Goal: Task Accomplishment & Management: Manage account settings

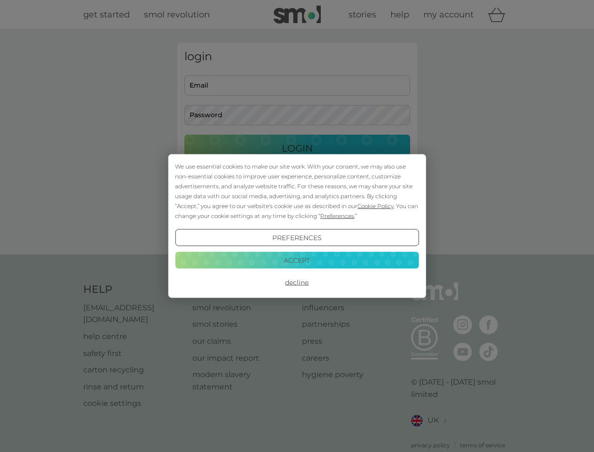
click at [376, 206] on span "Cookie Policy" at bounding box center [376, 205] width 36 height 7
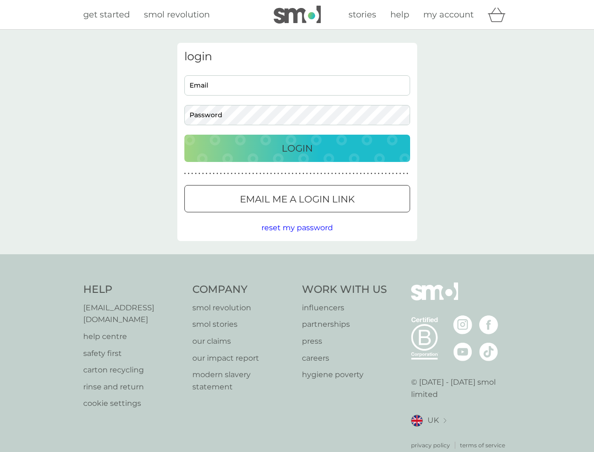
click at [336, 216] on div "login Email Password Login ● ● ● ● ● ● ● ● ● ● ● ● ● ● ● ● ● ● ● ● ● ● ● ● ● ● …" at bounding box center [297, 142] width 240 height 198
click at [297, 238] on div "login Email Password Login ● ● ● ● ● ● ● ● ● ● ● ● ● ● ● ● ● ● ● ● ● ● ● ● ● ● …" at bounding box center [297, 142] width 240 height 198
click at [297, 282] on div "Help [EMAIL_ADDRESS][DOMAIN_NAME] help centre safety first carton recycling rin…" at bounding box center [297, 365] width 428 height 167
click at [297, 260] on div "Help [EMAIL_ADDRESS][DOMAIN_NAME] help centre safety first carton recycling rin…" at bounding box center [297, 366] width 594 height 224
